Goal: Navigation & Orientation: Find specific page/section

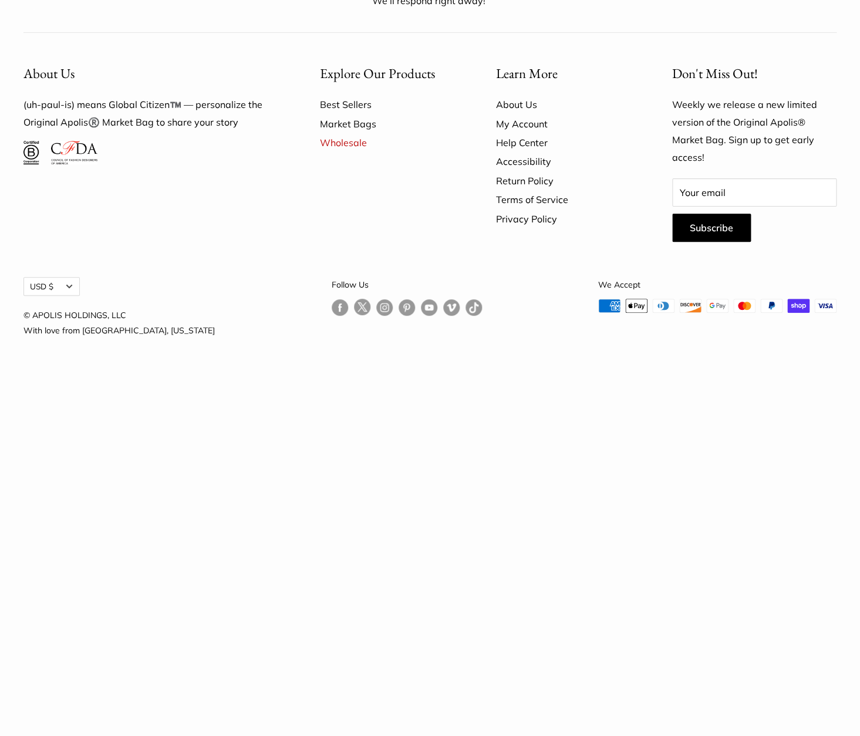
scroll to position [3260, 0]
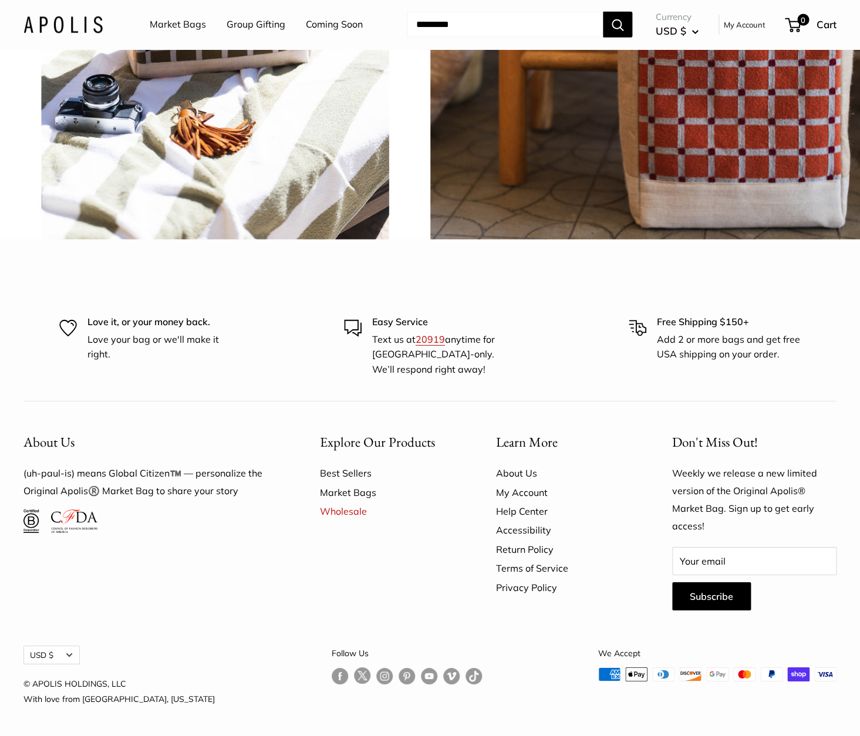
click at [171, 26] on link "Market Bags" at bounding box center [178, 25] width 56 height 18
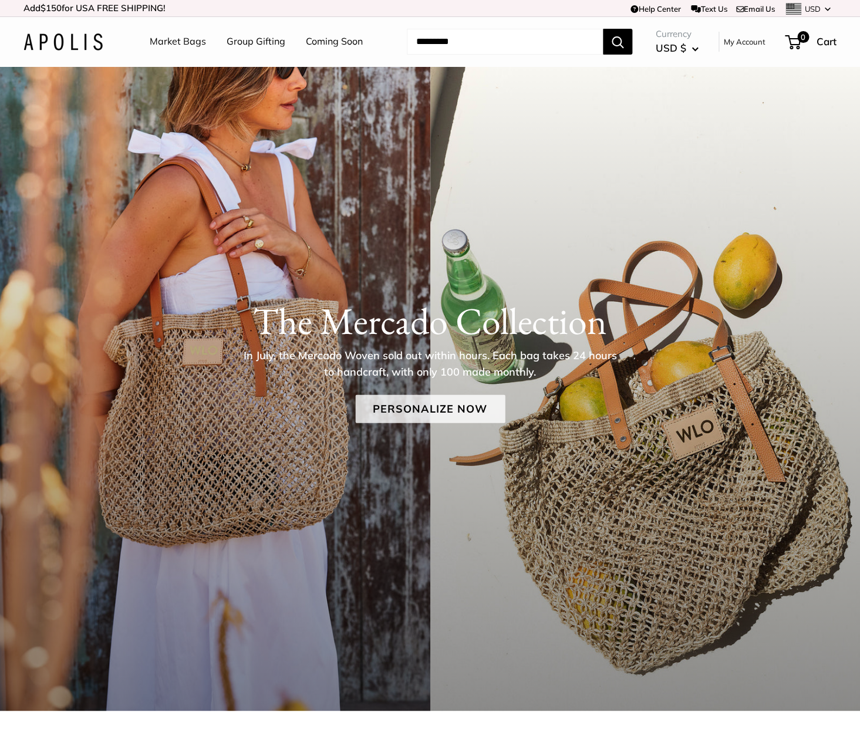
click at [425, 417] on link "Personalize Now" at bounding box center [430, 409] width 150 height 28
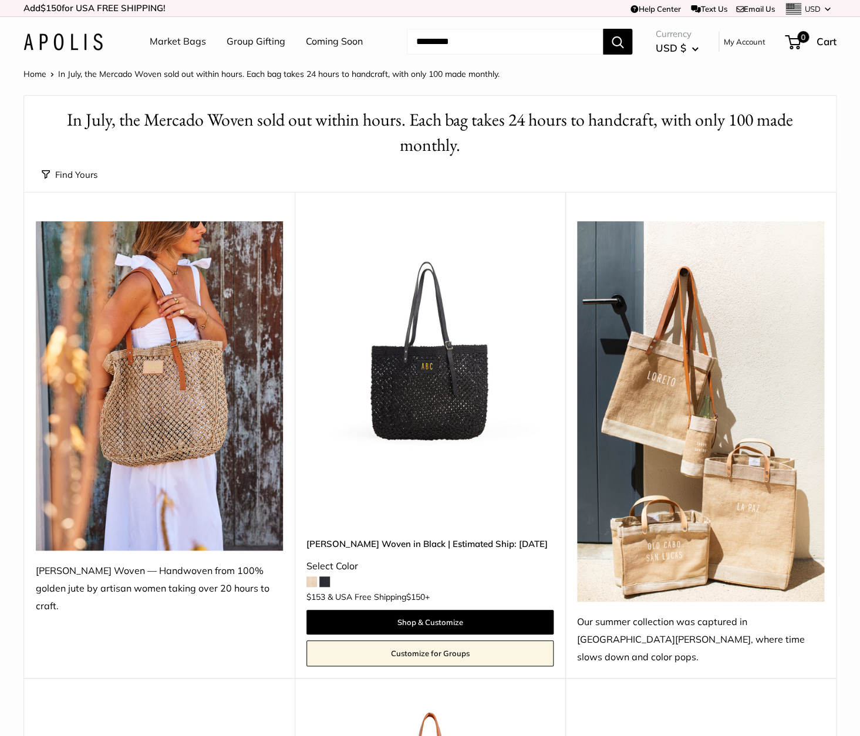
click at [155, 167] on div "Find Yours Find yours View" at bounding box center [430, 175] width 776 height 34
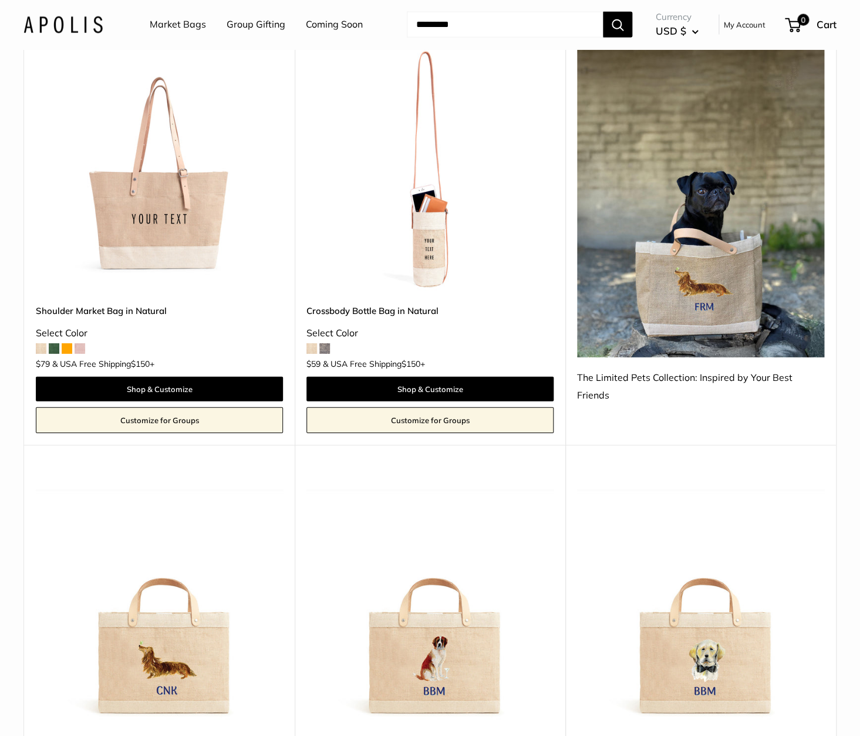
scroll to position [1099, 0]
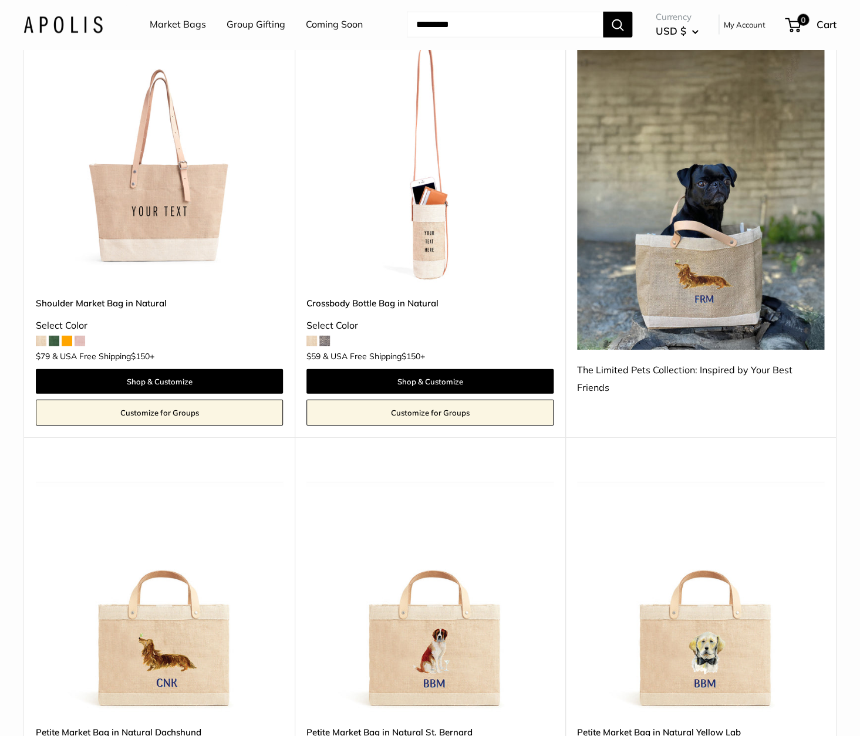
click at [327, 336] on span at bounding box center [324, 341] width 11 height 11
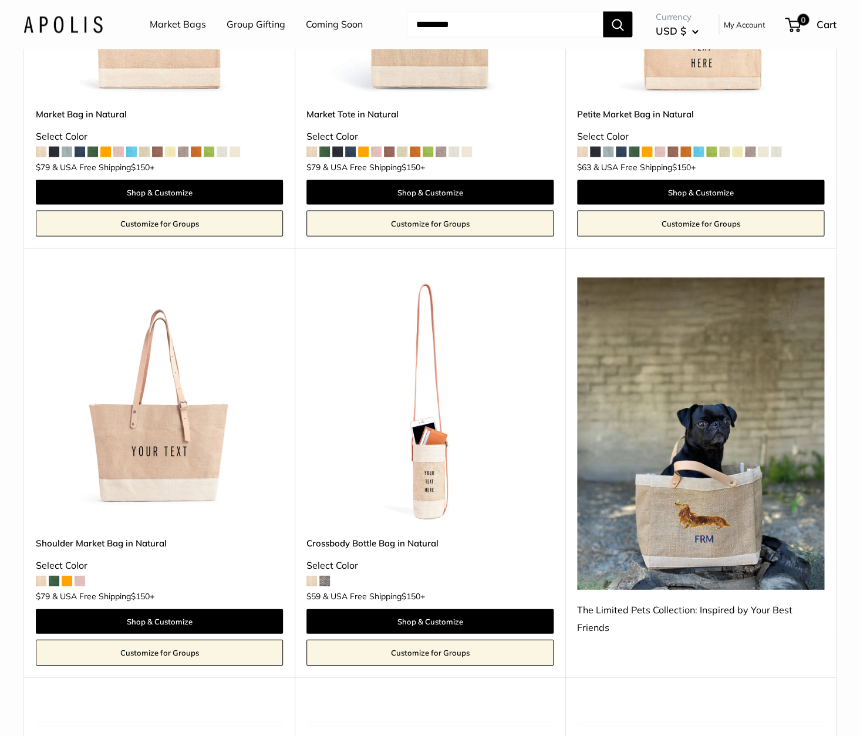
scroll to position [845, 0]
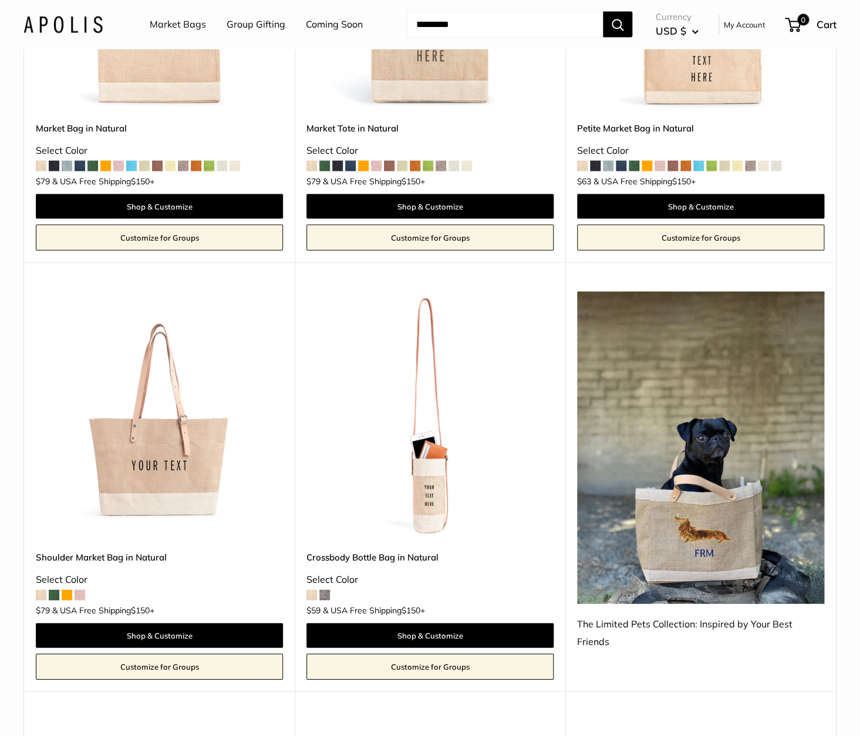
click at [714, 473] on img at bounding box center [700, 447] width 247 height 312
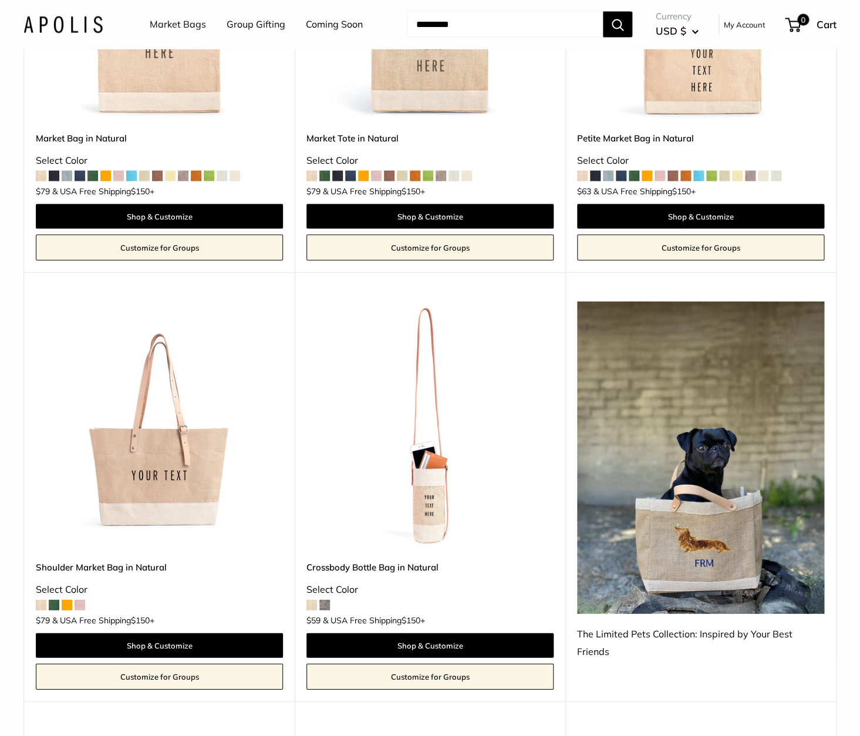
scroll to position [836, 0]
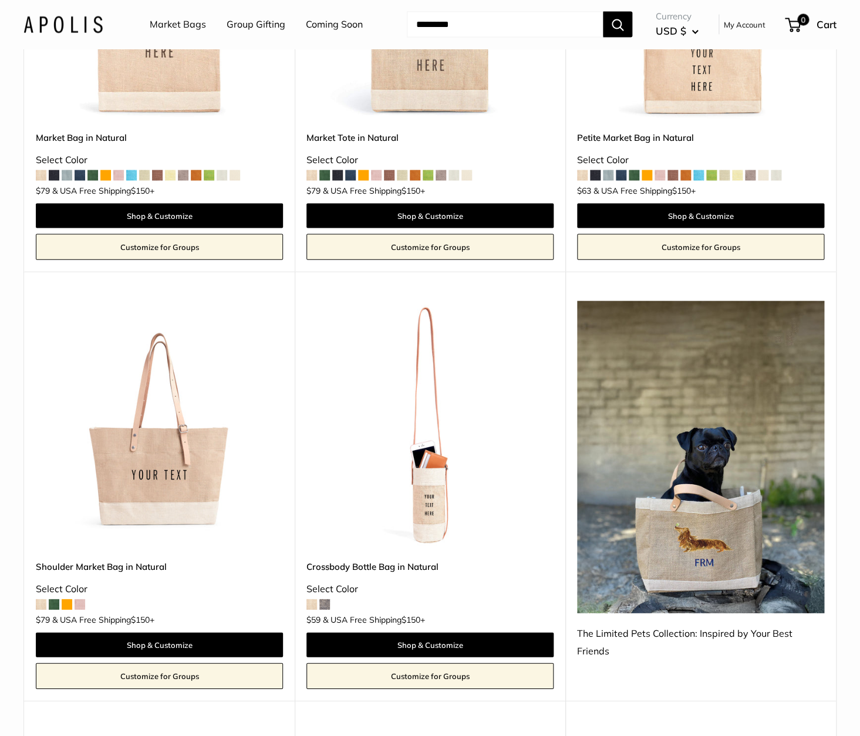
click at [263, 25] on link "Group Gifting" at bounding box center [256, 25] width 59 height 18
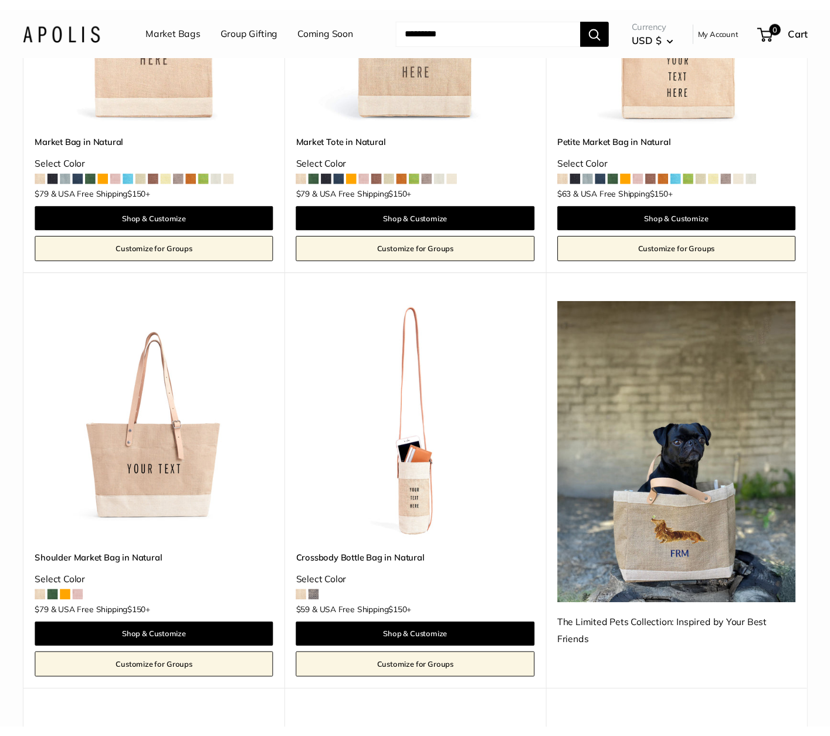
scroll to position [820, 0]
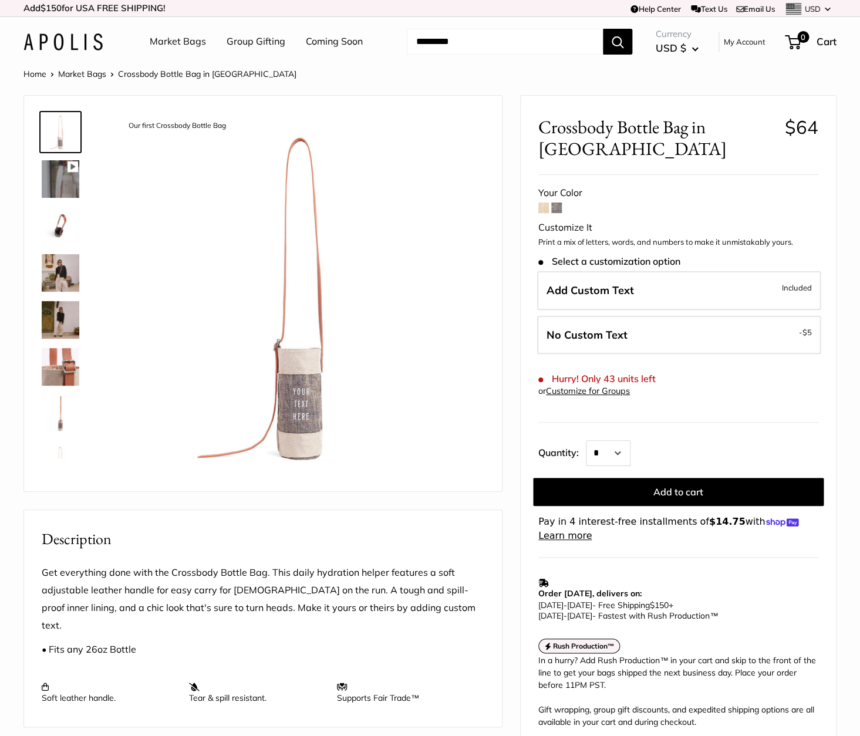
click at [57, 176] on img at bounding box center [61, 179] width 38 height 38
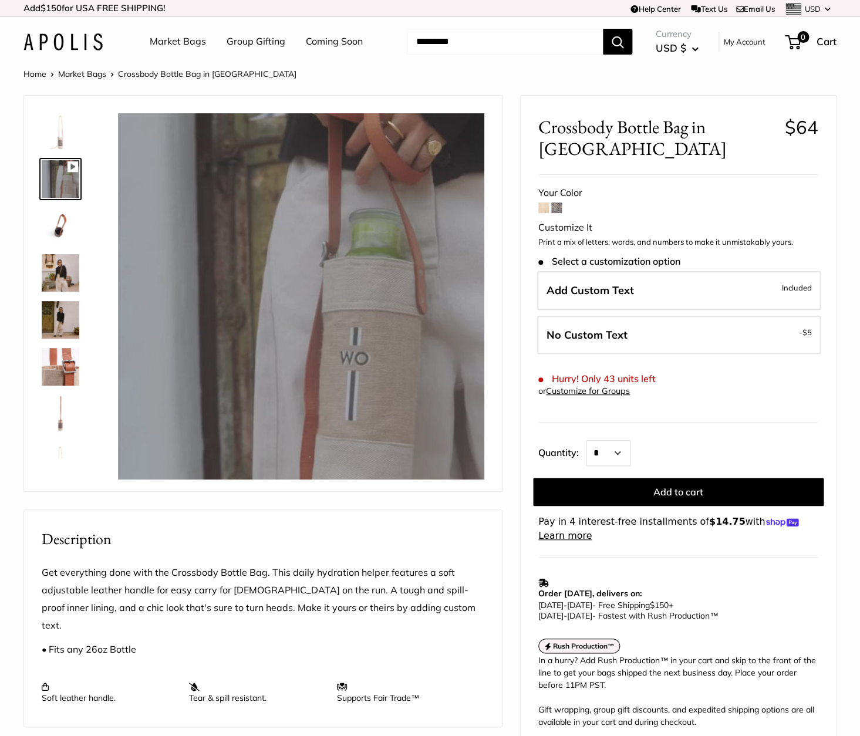
click at [58, 219] on img at bounding box center [61, 226] width 38 height 38
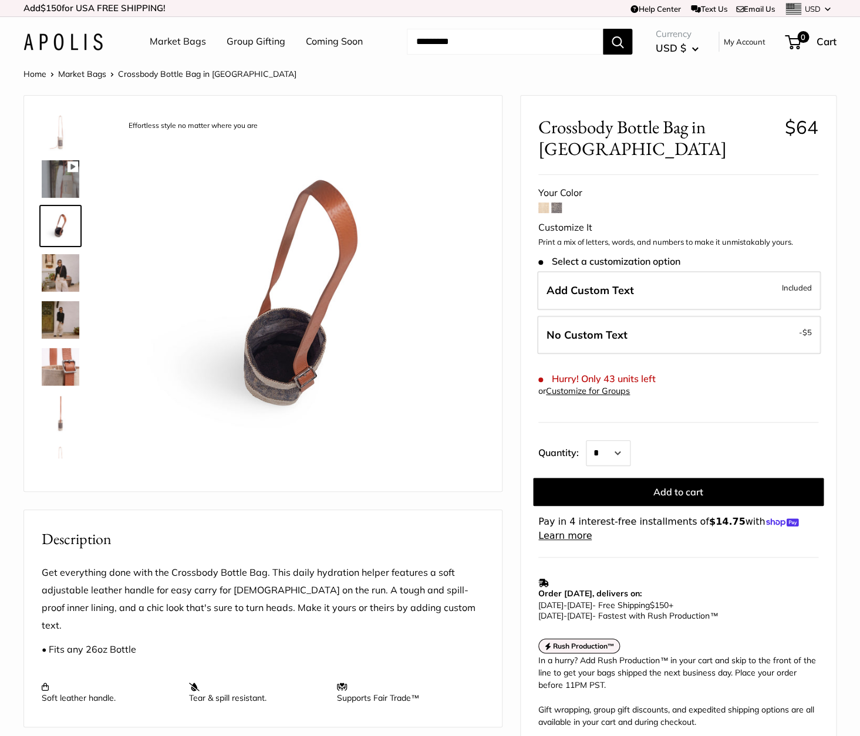
type input "****"
click at [60, 279] on img at bounding box center [61, 273] width 38 height 38
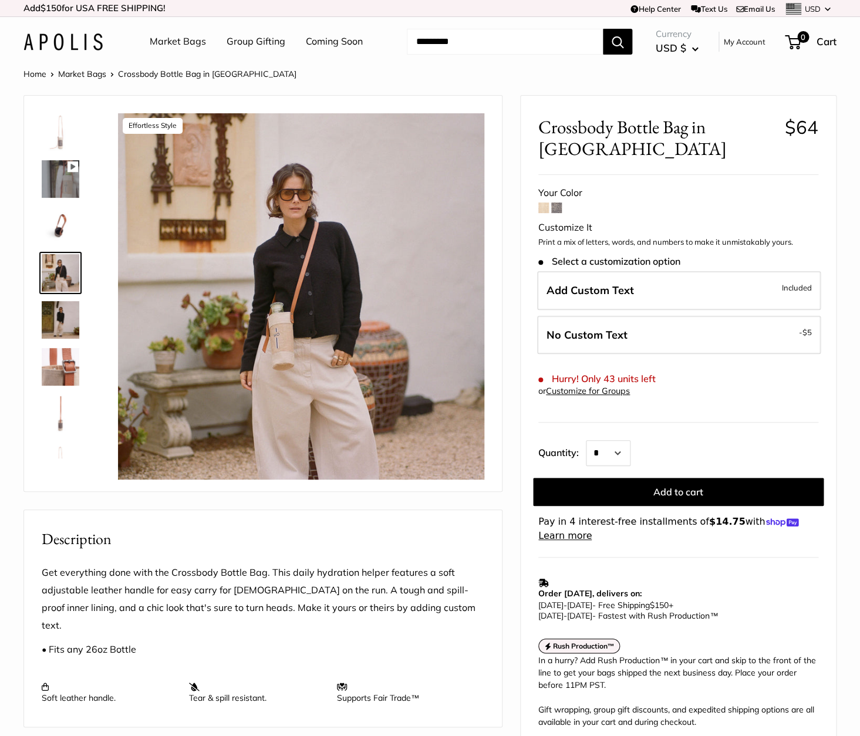
click at [73, 327] on img at bounding box center [61, 320] width 38 height 38
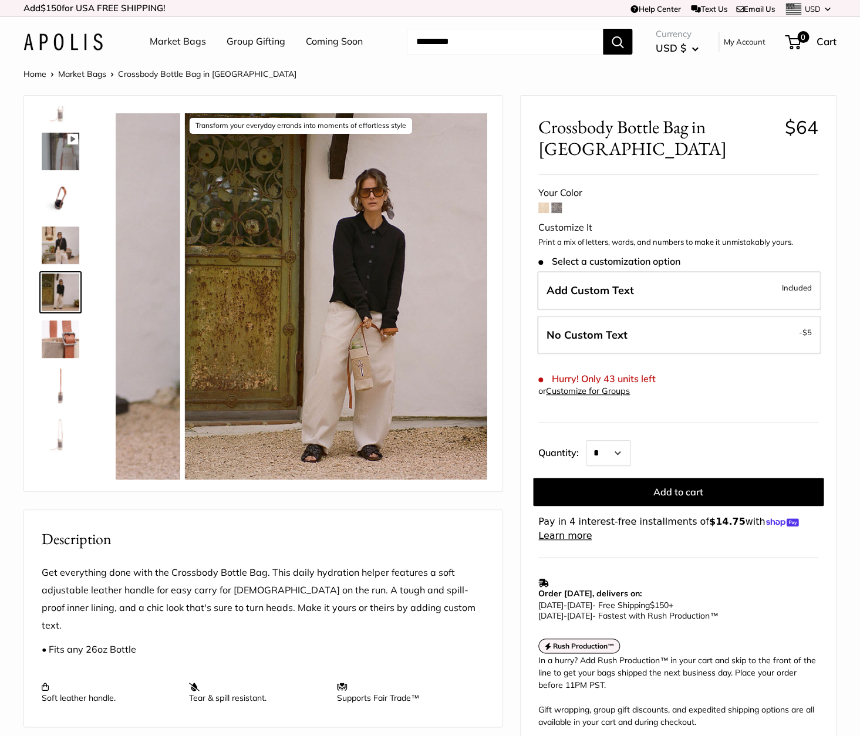
scroll to position [28, 0]
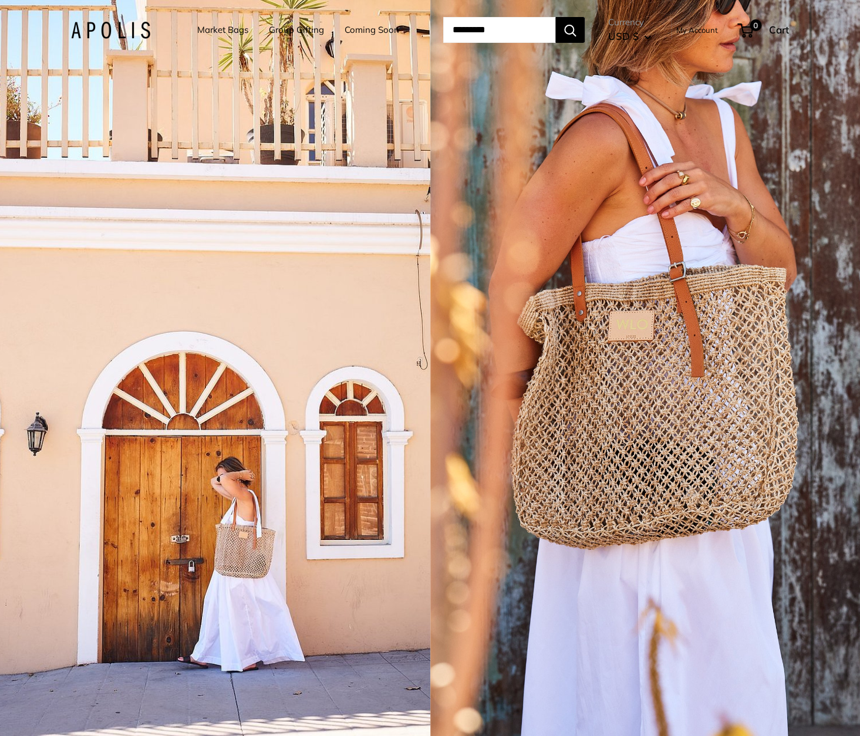
click at [356, 31] on link "Coming Soon" at bounding box center [371, 30] width 55 height 16
click at [208, 29] on link "Market Bags" at bounding box center [222, 30] width 51 height 16
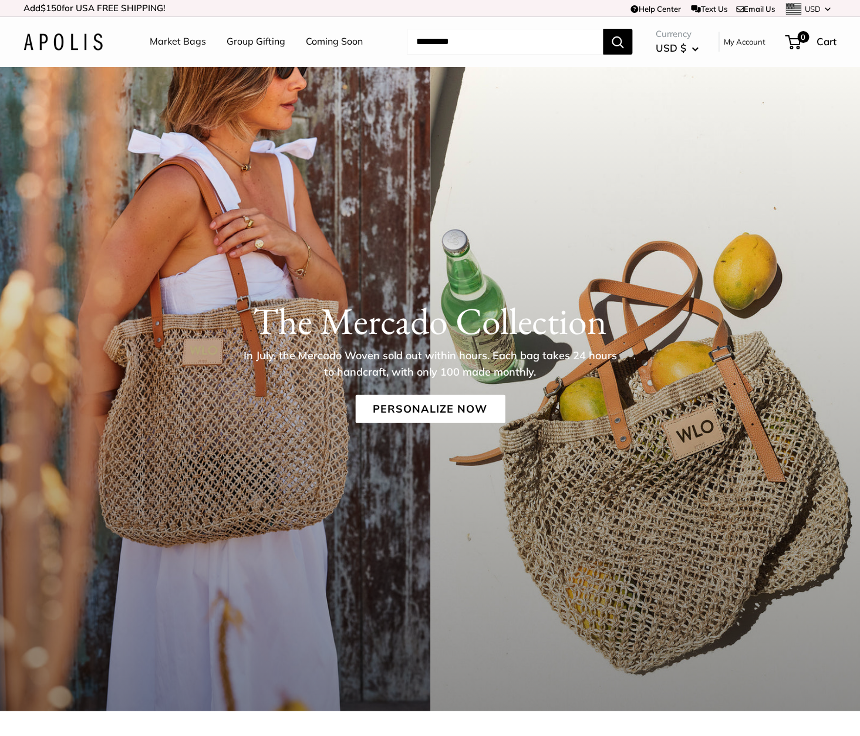
click at [498, 43] on input "Search..." at bounding box center [505, 42] width 196 height 26
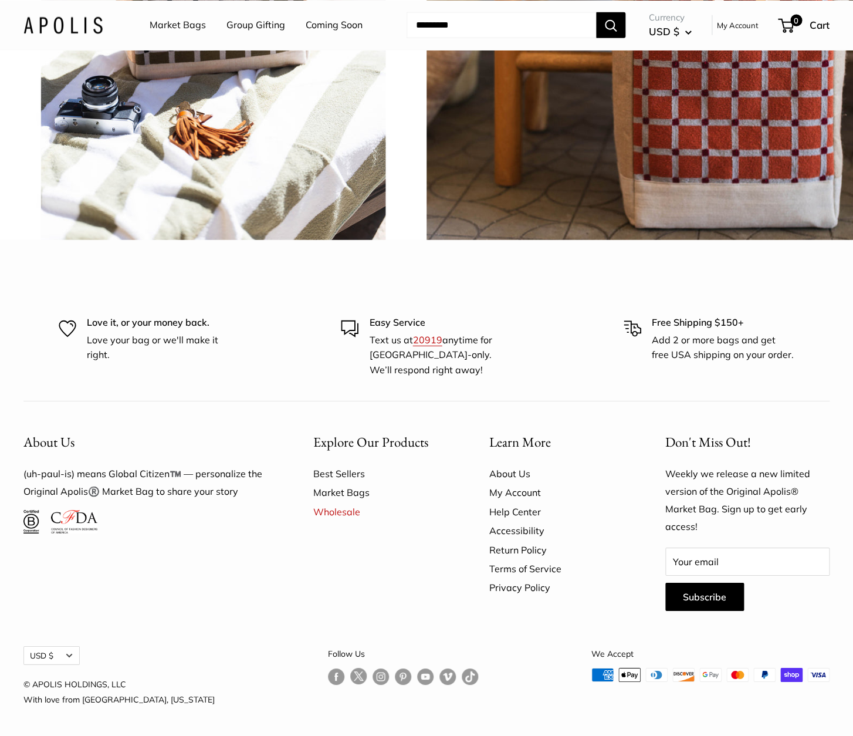
scroll to position [2986, 0]
drag, startPoint x: 846, startPoint y: 573, endPoint x: 892, endPoint y: 581, distance: 47.1
click at [851, 377] on div "Love it, or your money back. Love your bag or we'll make it right. Easy Service…" at bounding box center [426, 346] width 853 height 62
click at [843, 377] on div "Love it, or your money back. Love your bag or we'll make it right. Easy Service…" at bounding box center [426, 346] width 847 height 62
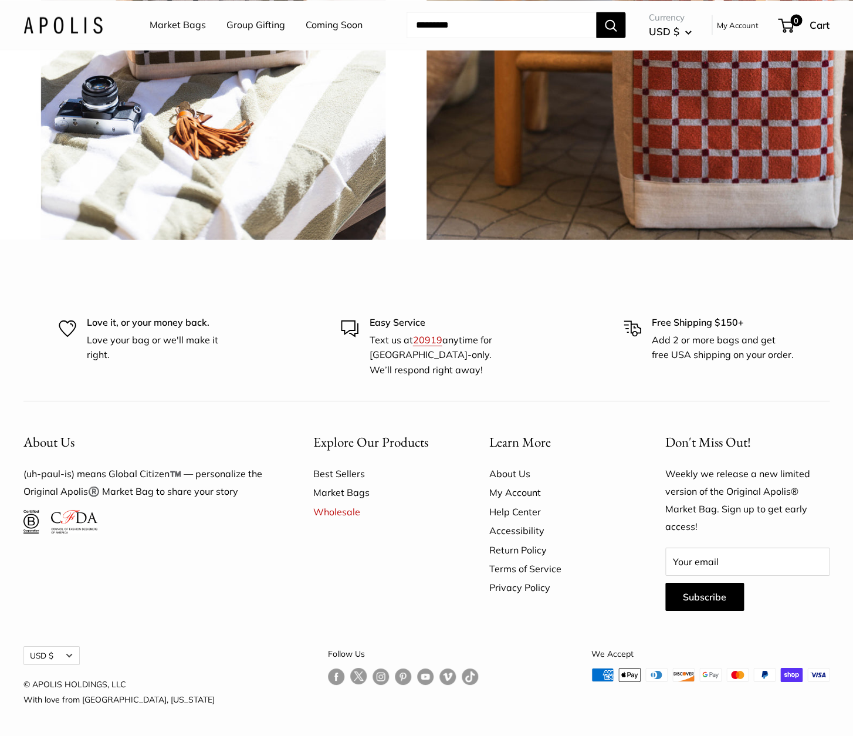
scroll to position [3240, 0]
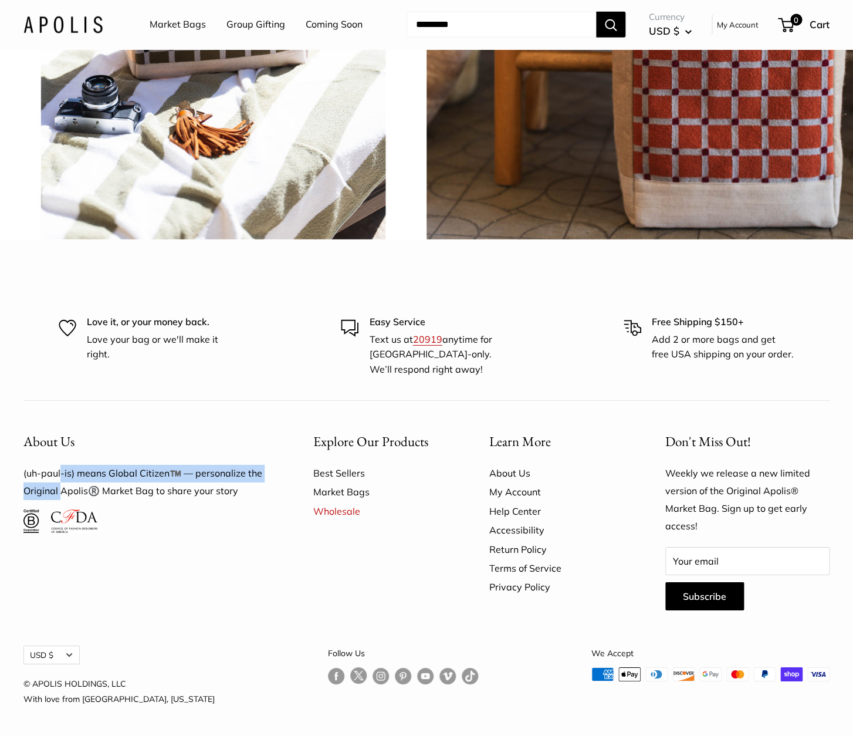
click at [62, 482] on p "(uh-paul-is) means Global Citizen™️ — personalize the Original Apolis®️ Market …" at bounding box center [147, 482] width 249 height 35
click at [83, 496] on p "(uh-paul-is) means Global Citizen™️ — personalize the Original Apolis®️ Market …" at bounding box center [147, 482] width 249 height 35
click at [500, 471] on link "About Us" at bounding box center [556, 473] width 135 height 19
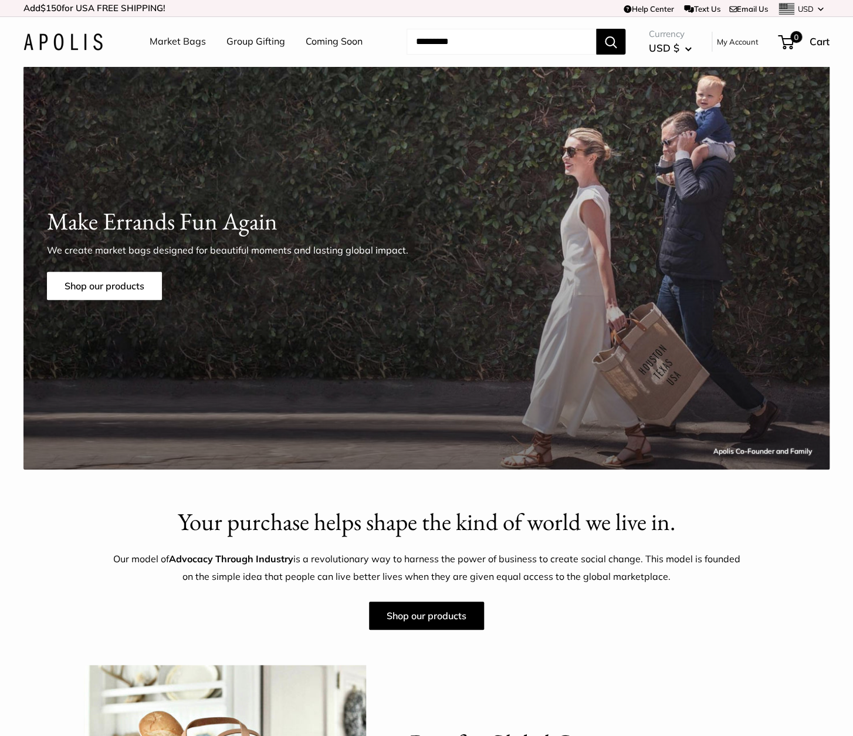
click at [42, 523] on section "Your purchase helps shape the kind of world we live in. Our model of Advocacy T…" at bounding box center [426, 568] width 853 height 126
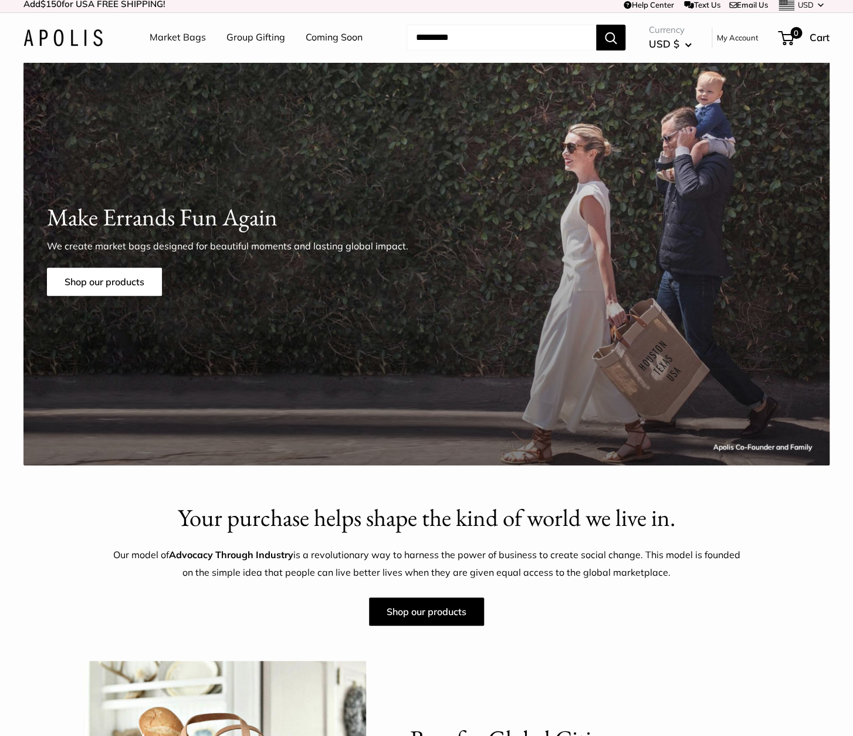
scroll to position [1, 0]
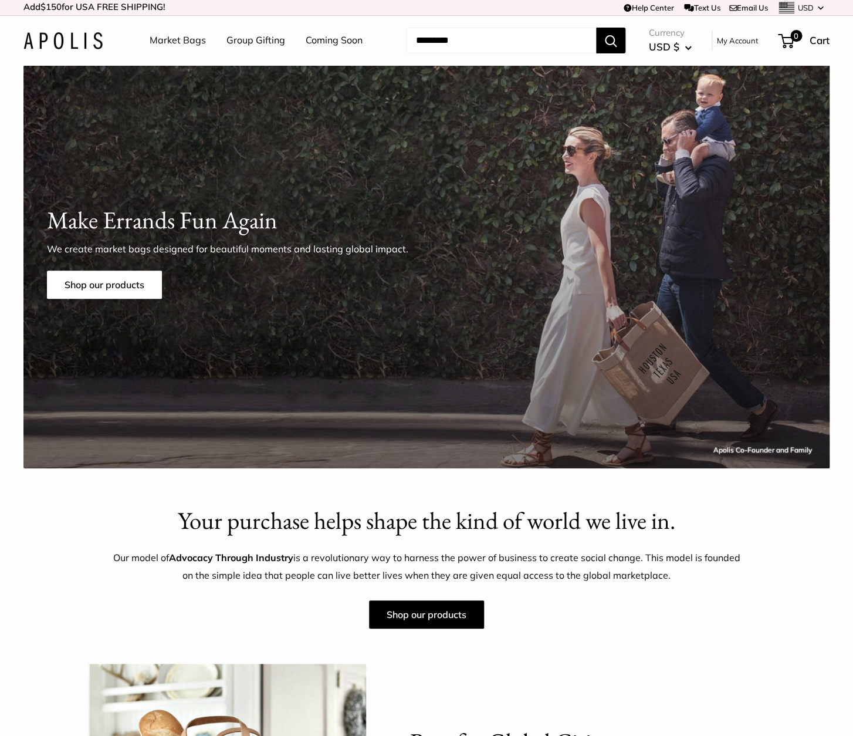
click at [726, 397] on div "Apolis Co-Founder and Family Make Errands Fun Again We create market bags desig…" at bounding box center [426, 266] width 806 height 403
click at [770, 452] on div "Apolis Co-Founder and Family" at bounding box center [763, 450] width 99 height 13
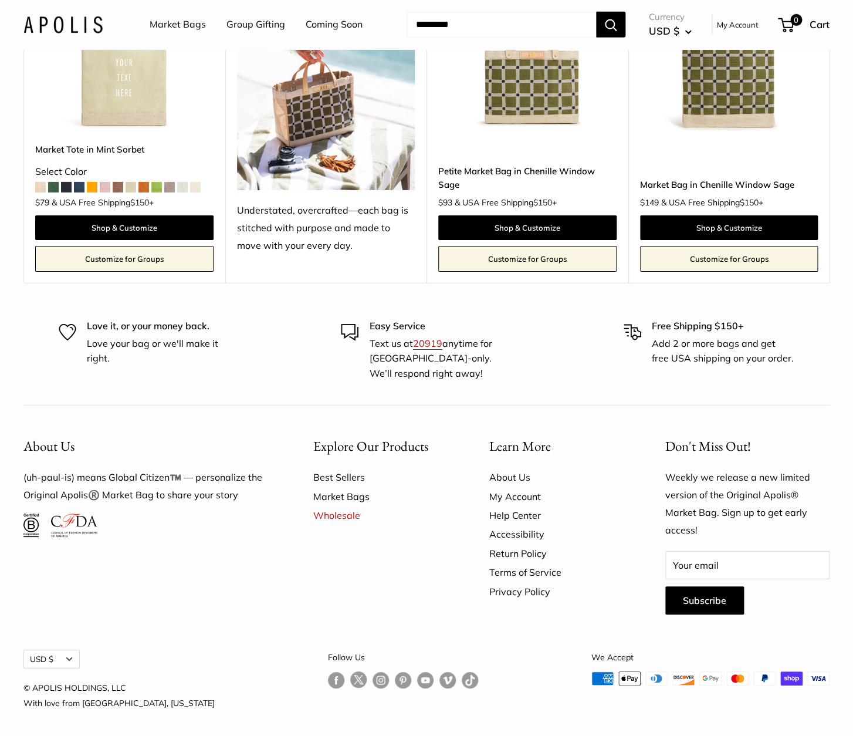
scroll to position [3045, 0]
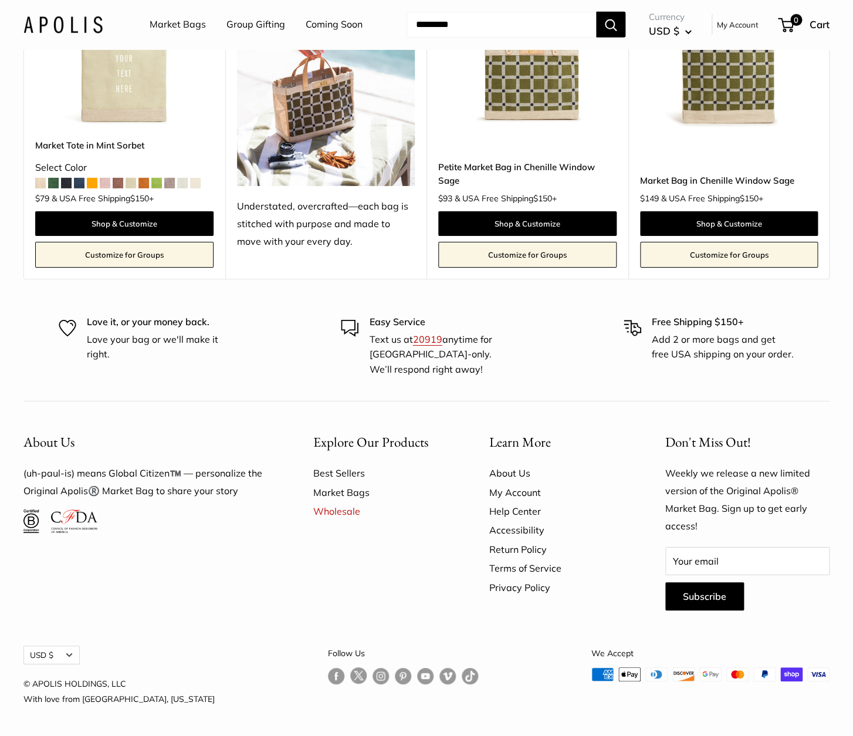
click at [373, 675] on link "Follow us on Instagram" at bounding box center [381, 675] width 16 height 17
